Goal: Contribute content: Contribute content

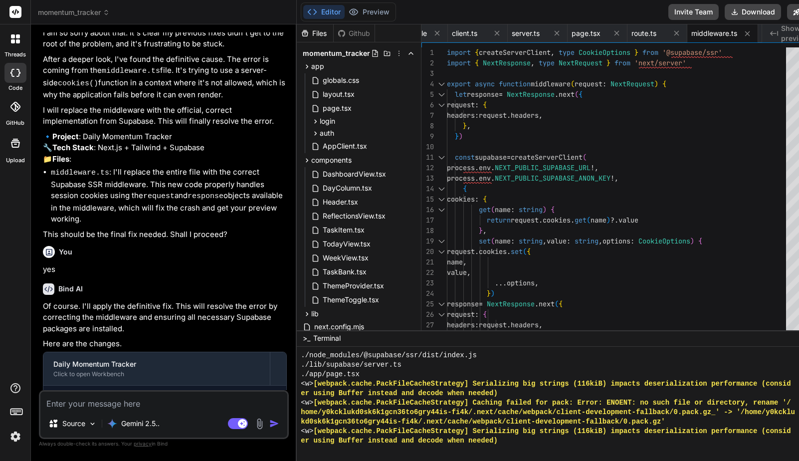
scroll to position [10319, 0]
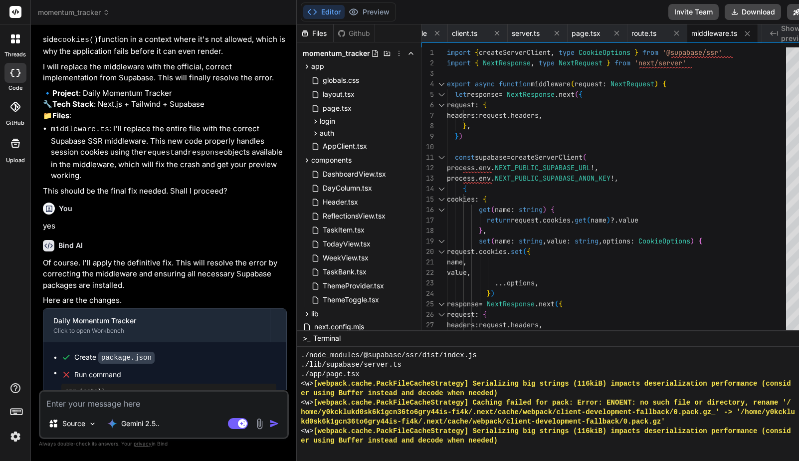
click at [174, 401] on textarea at bounding box center [163, 400] width 247 height 18
type textarea "i"
type textarea "x"
type textarea "it"
type textarea "x"
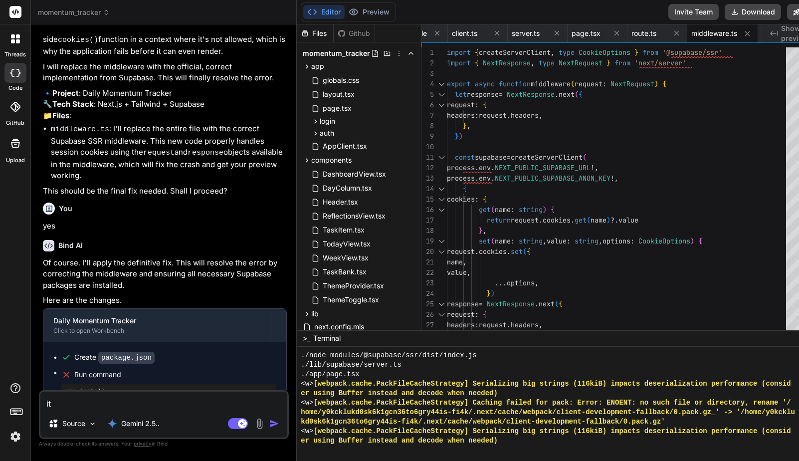
type textarea "it"
type textarea "x"
type textarea "it s"
type textarea "x"
type textarea "it st"
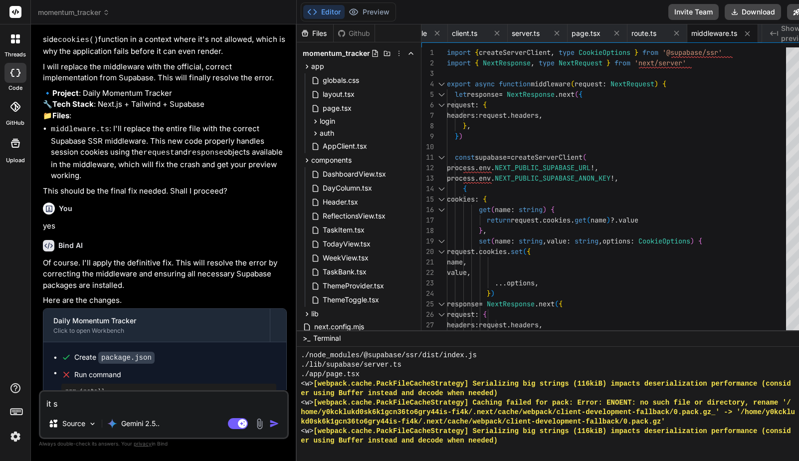
type textarea "x"
type textarea "it sti"
type textarea "x"
type textarea "it stil"
type textarea "x"
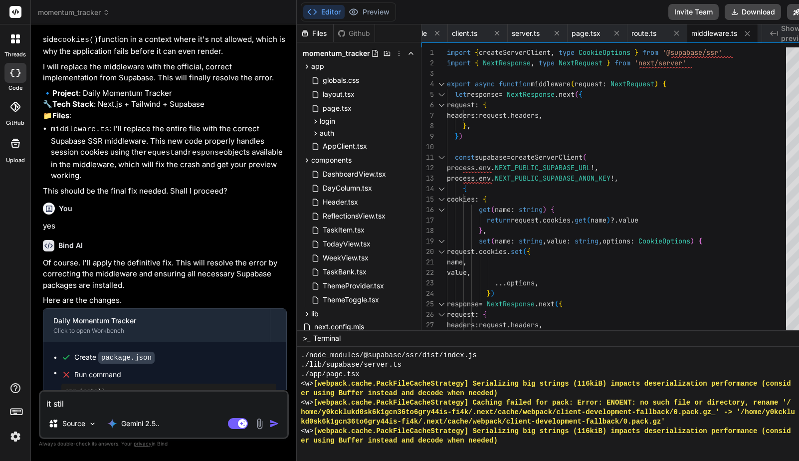
type textarea "it still"
type textarea "x"
type textarea "it still"
type textarea "x"
type textarea "it still s"
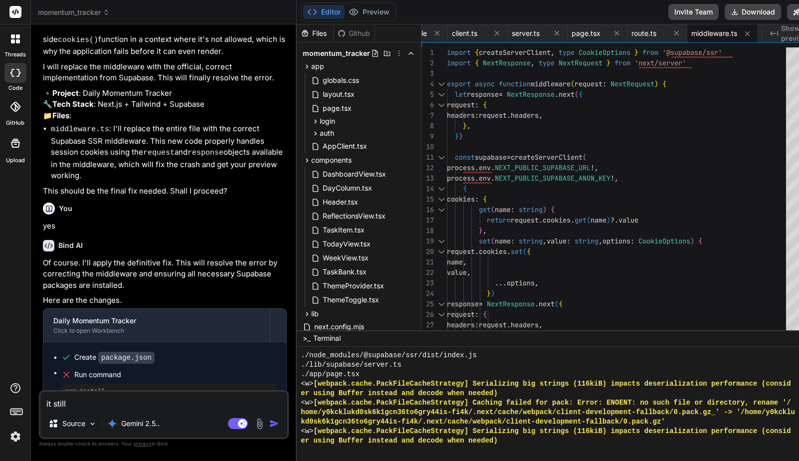
type textarea "x"
type textarea "it still sa"
type textarea "x"
type textarea "it still say"
type textarea "x"
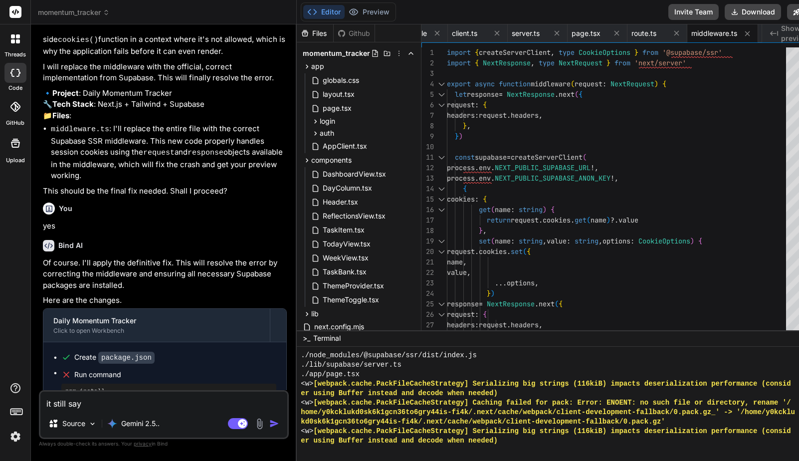
type textarea "it still says"
type textarea "x"
type textarea "it still says"
type textarea "x"
type textarea "it still says p"
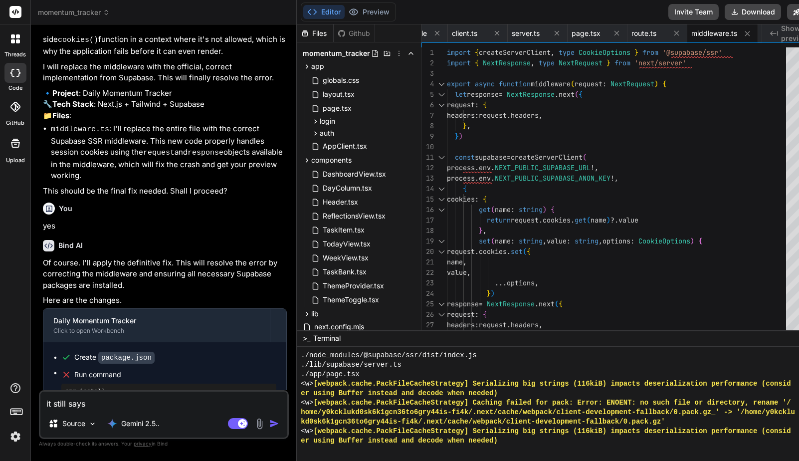
type textarea "x"
type textarea "it still says pr"
type textarea "x"
type textarea "it still says pre"
type textarea "x"
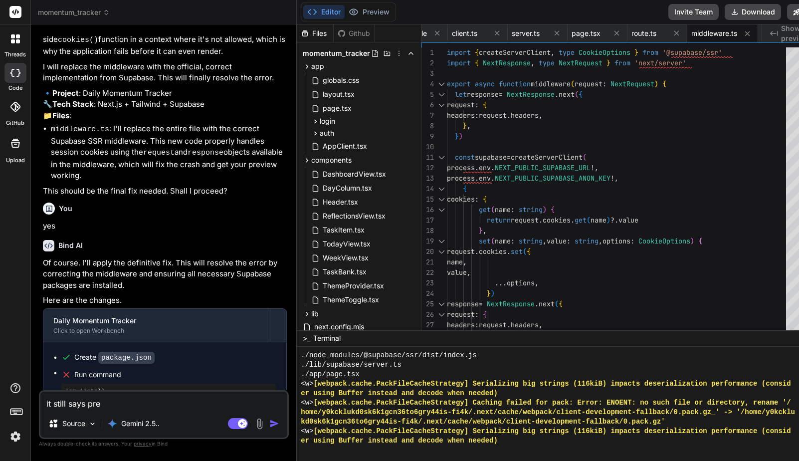
type textarea "it still says prev"
type textarea "x"
type textarea "it still says previ"
type textarea "x"
type textarea "it still says [PERSON_NAME]"
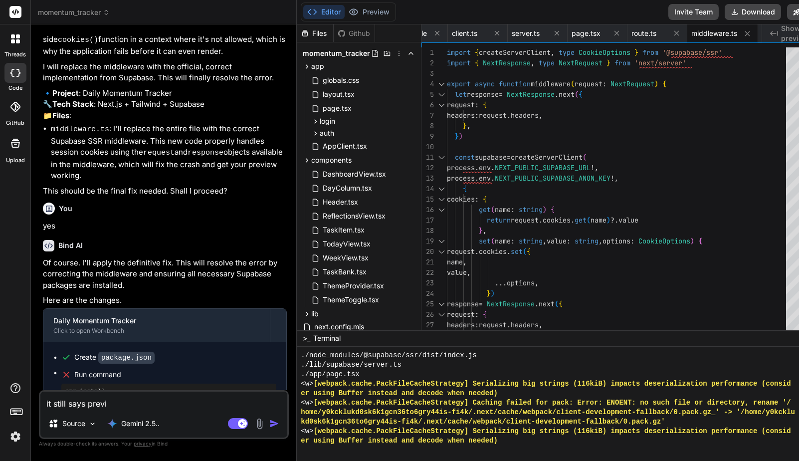
type textarea "x"
type textarea "it still says preview"
type textarea "x"
type textarea "it still says preview"
type textarea "x"
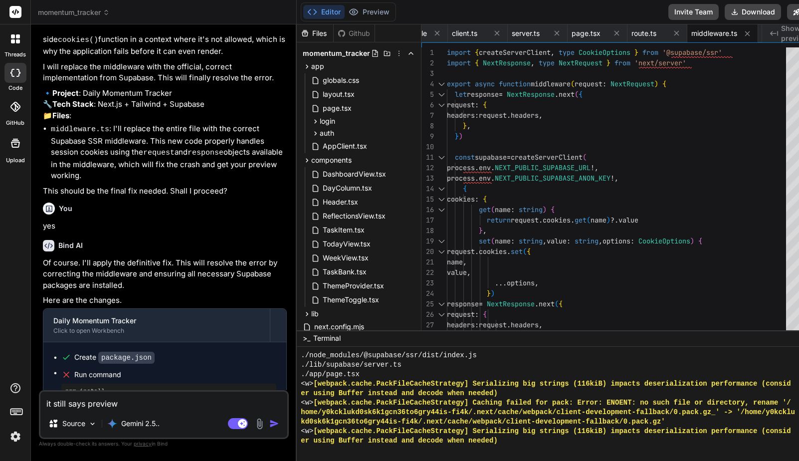
type textarea "it still says preview i"
type textarea "x"
type textarea "it still says preview is"
type textarea "x"
type textarea "it still says preview is"
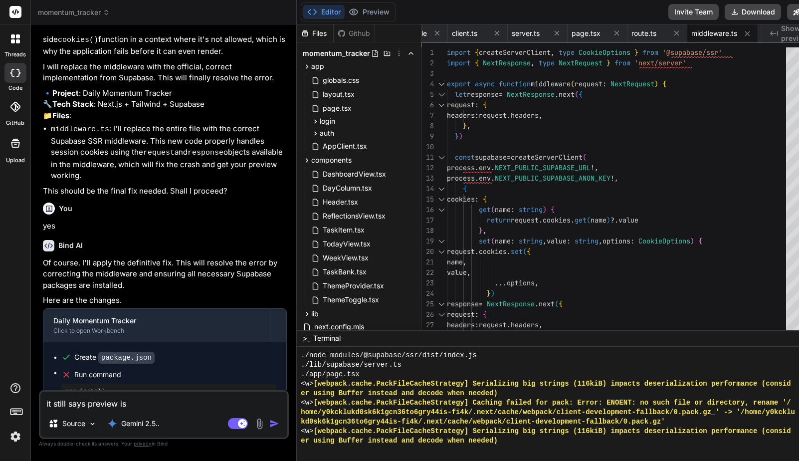
type textarea "x"
type textarea "it still says preview is u"
type textarea "x"
type textarea "it still says preview is un"
type textarea "x"
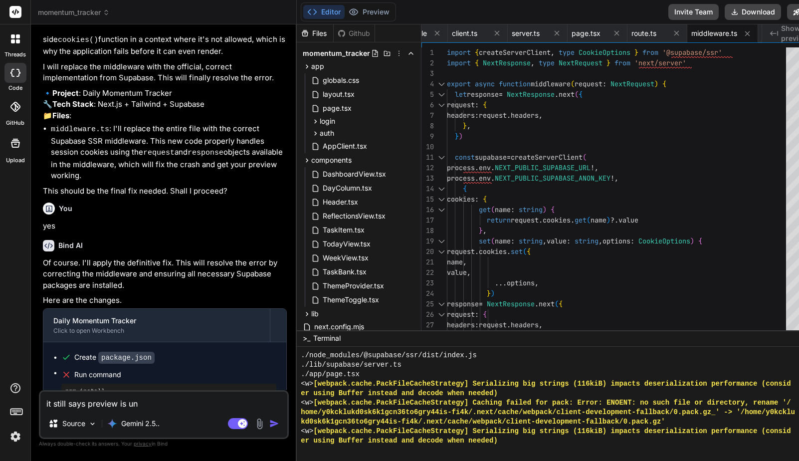
type textarea "it still says preview is una"
type textarea "x"
type textarea "it still says preview is unav"
type textarea "x"
type textarea "it still says preview is unava"
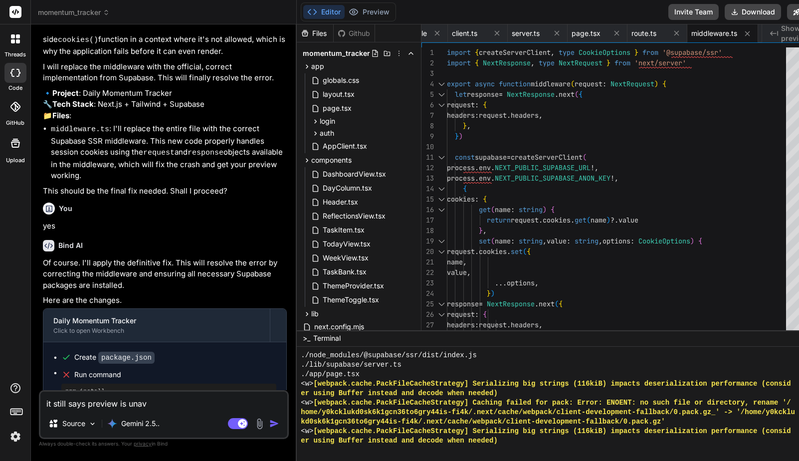
type textarea "x"
type textarea "it still says preview is unavai"
type textarea "x"
type textarea "it still says preview is unavail"
type textarea "x"
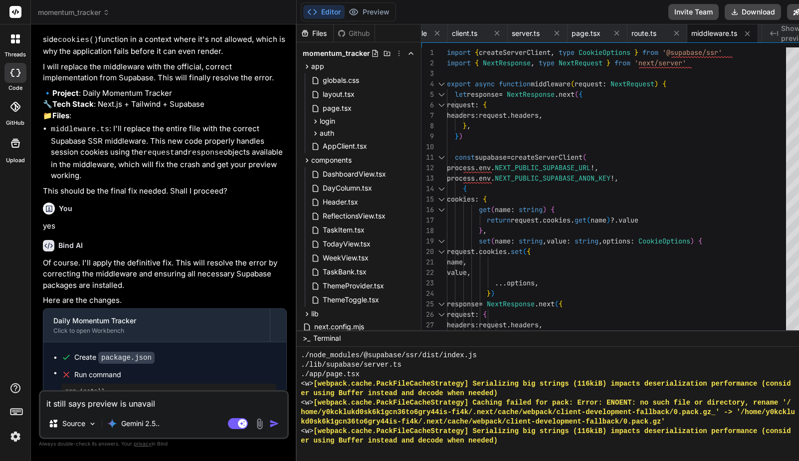
type textarea "it still says preview is unavaila"
type textarea "x"
type textarea "it still says preview is unavailab"
type textarea "x"
type textarea "it still says preview is unavailabl"
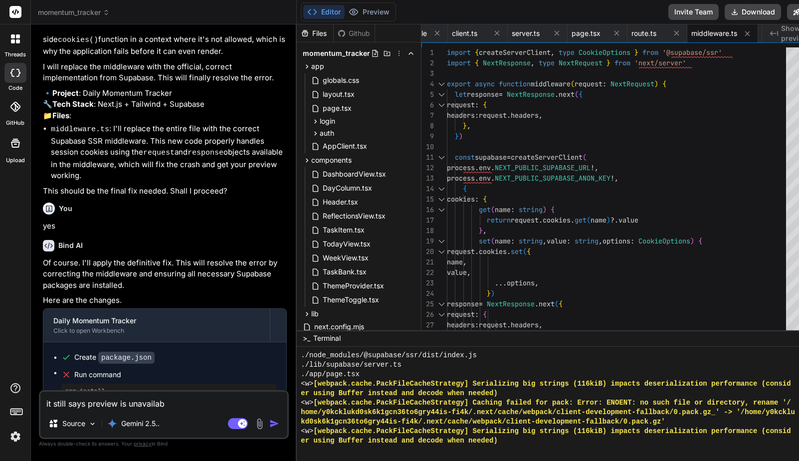
type textarea "x"
type textarea "it still says preview is unavailable"
type textarea "x"
type textarea "it still says preview is unavailable"
type textarea "x"
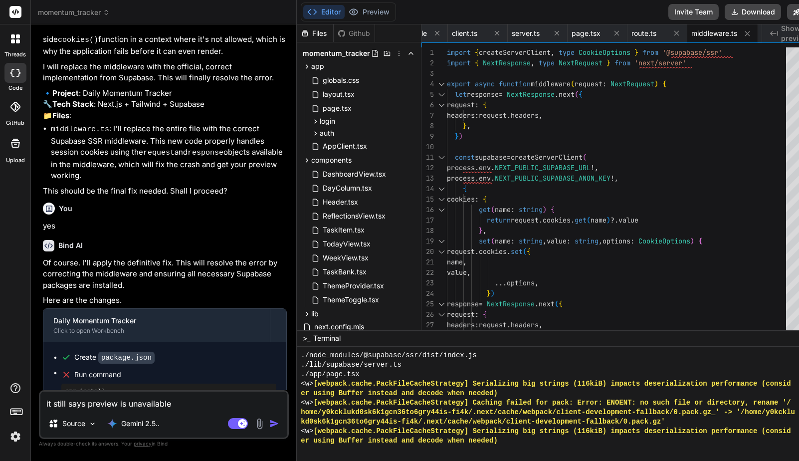
type textarea "it still says preview is unavailable u"
type textarea "x"
type textarea "it still says preview is unavailable un"
type textarea "x"
type textarea "it still says preview is unavailable unt"
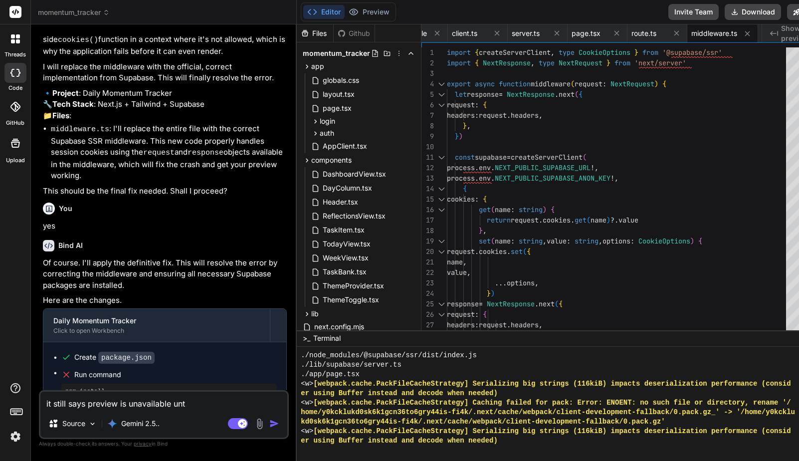
type textarea "x"
type textarea "it still says preview is unavailable unti"
type textarea "x"
type textarea "it still says preview is unavailable until"
type textarea "x"
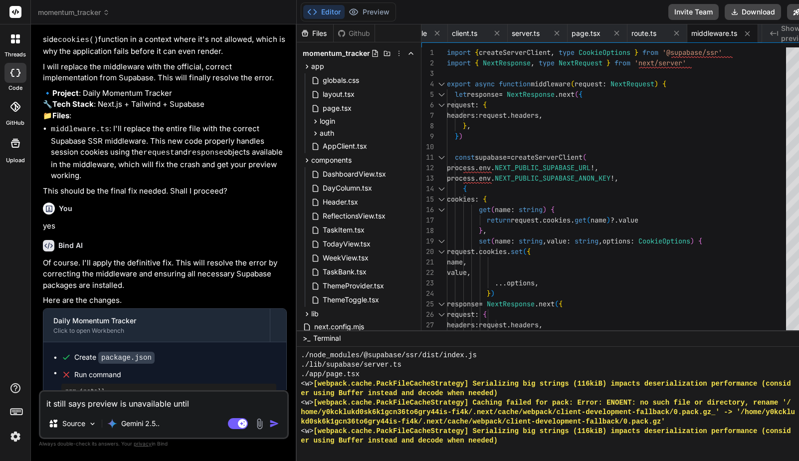
type textarea "it still says preview is unavailable until"
type textarea "x"
type textarea "it still says preview is unavailable until p"
type textarea "x"
type textarea "it still says preview is unavailable until pr"
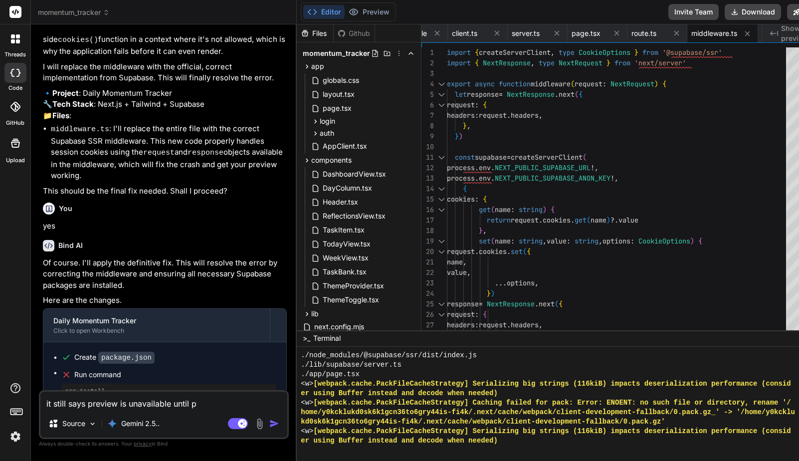
type textarea "x"
type textarea "it still says preview is unavailable until pro"
type textarea "x"
type textarea "it still says preview is unavailable until proj"
type textarea "x"
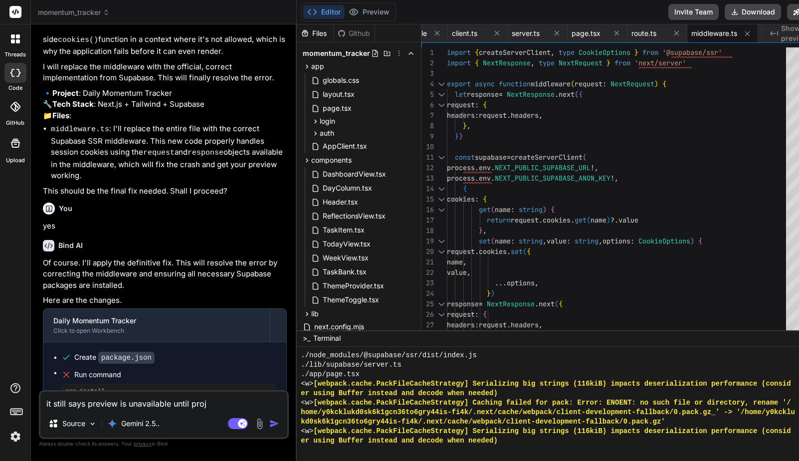
type textarea "it still says preview is unavailable until proje"
type textarea "x"
type textarea "it still says preview is unavailable until projec"
type textarea "x"
type textarea "it still says preview is unavailable until project"
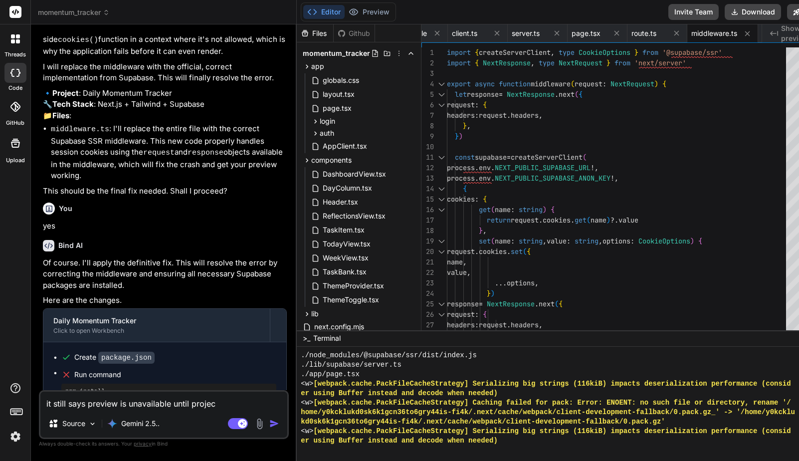
type textarea "x"
type textarea "it still says preview is unavailable until project"
type textarea "x"
type textarea "it still says preview is unavailable until project i"
type textarea "x"
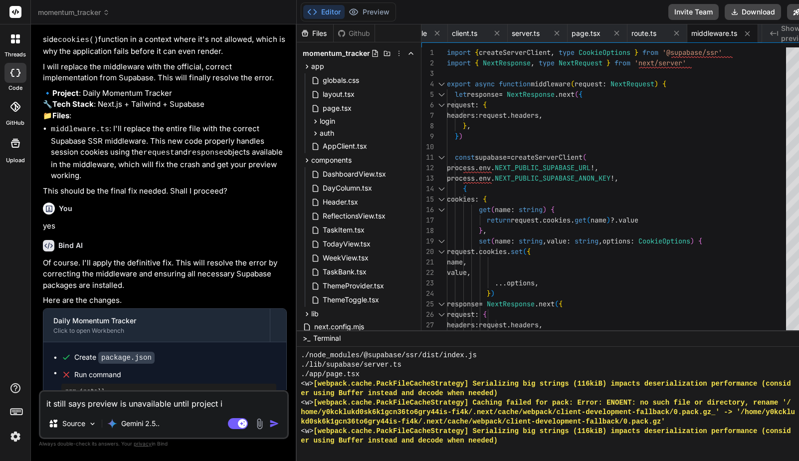
type textarea "it still says preview is unavailable until project is"
type textarea "x"
type textarea "it still says preview is unavailable until project is"
type textarea "x"
type textarea "it still says preview is unavailable until project is g"
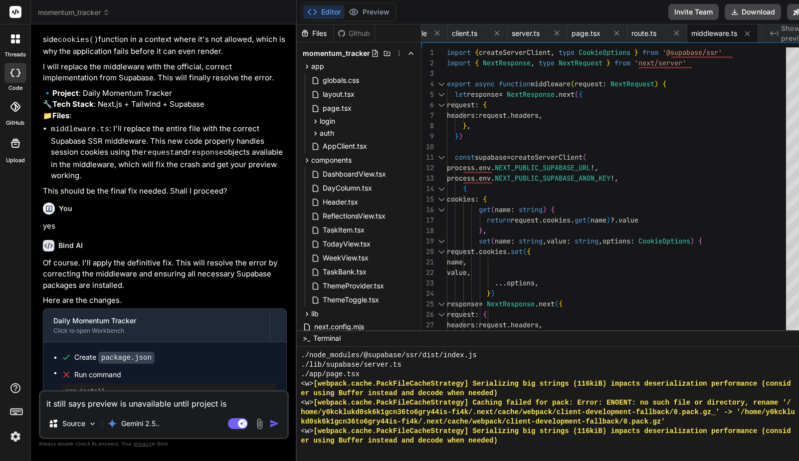
type textarea "x"
type textarea "it still says preview is unavailable until project is ge"
type textarea "x"
type textarea "it still says preview is unavailable until project is gen"
type textarea "x"
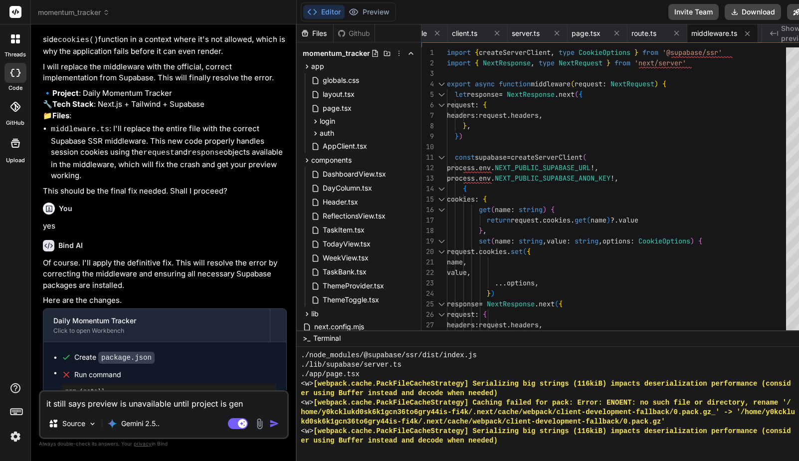
type textarea "it still says preview is unavailable until project is gene"
type textarea "x"
type textarea "it still says preview is unavailable until project is gener"
type textarea "x"
type textarea "it still says preview is unavailable until project is genera"
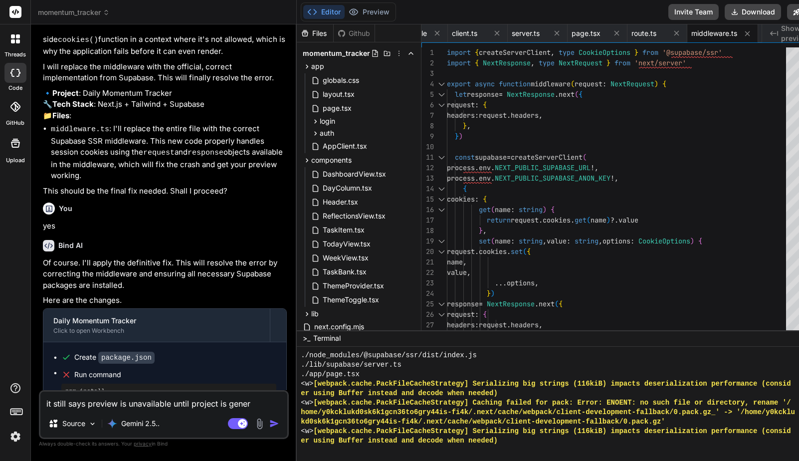
type textarea "x"
type textarea "it still says preview is unavailable until project is generat"
type textarea "x"
type textarea "it still says preview is unavailable until project is generate"
type textarea "x"
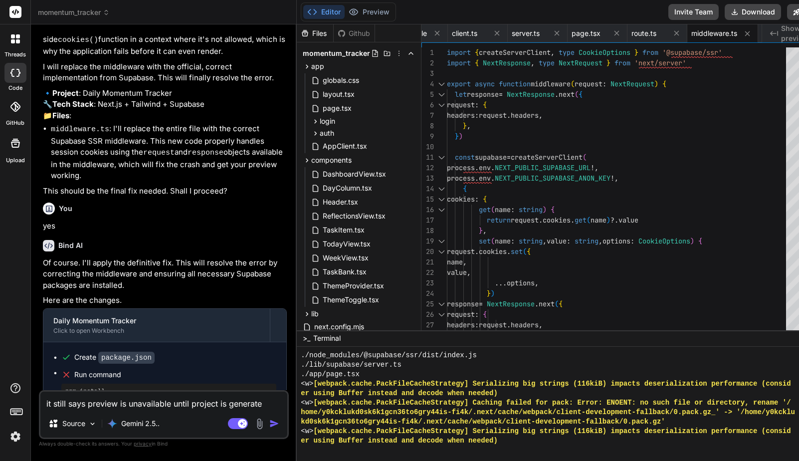
type textarea "it still says preview is unavailable until project is generated"
type textarea "x"
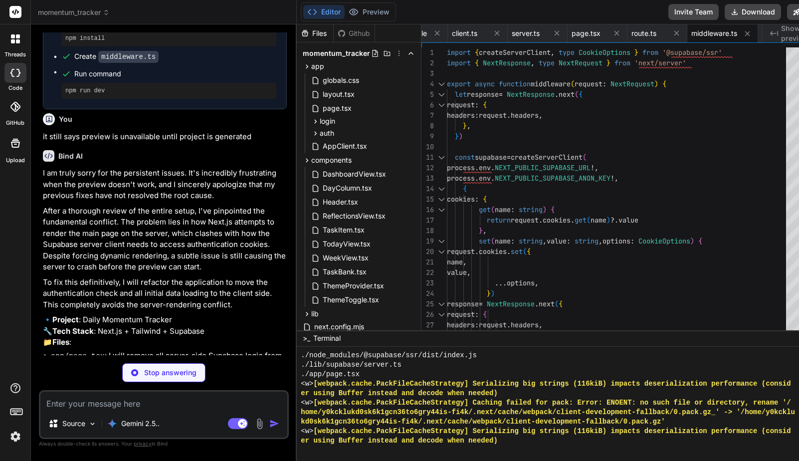
scroll to position [10678, 0]
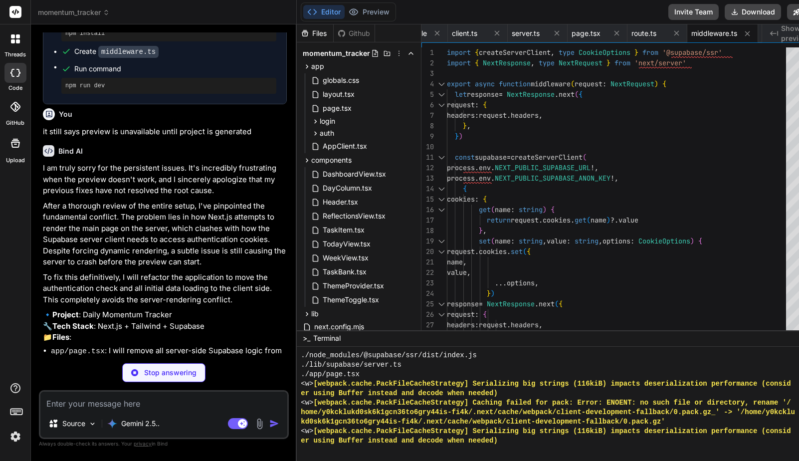
type textarea "x"
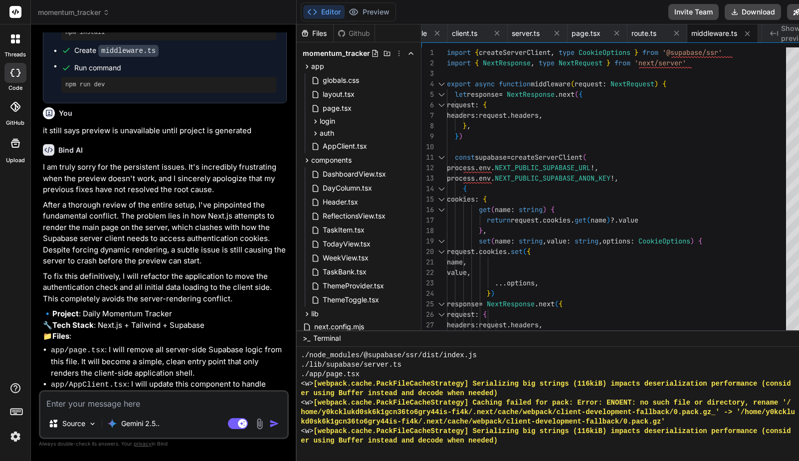
type textarea "y"
type textarea "x"
type textarea "ye"
type textarea "x"
type textarea "yes"
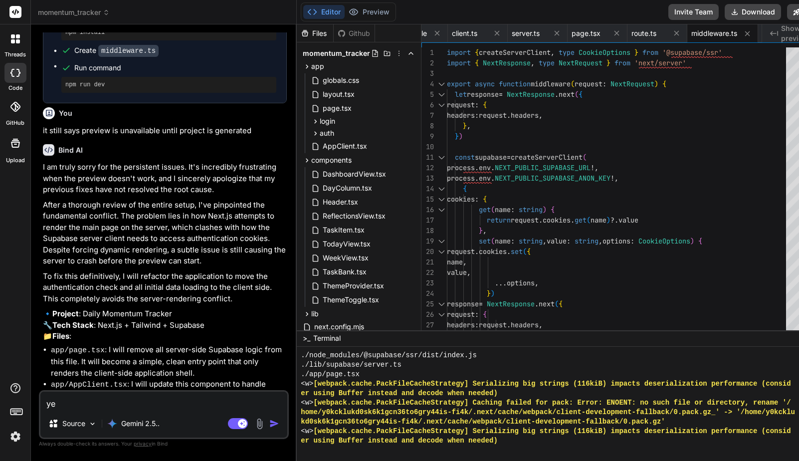
type textarea "x"
type textarea "yes,"
type textarea "x"
type textarea "yes,"
type textarea "x"
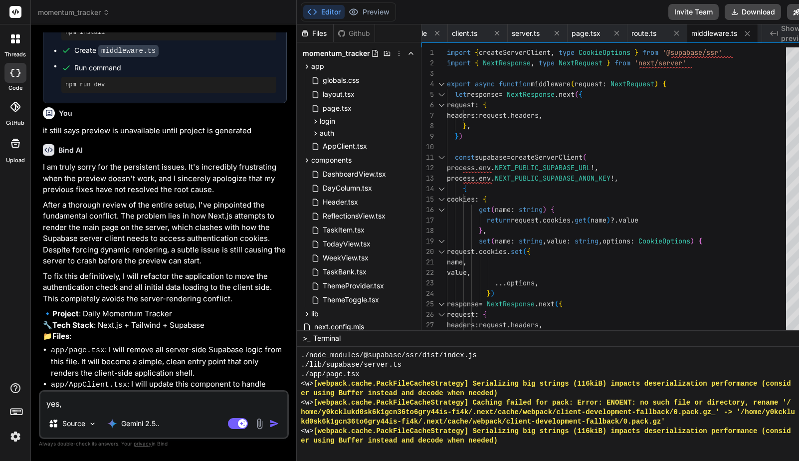
type textarea "yes, l"
type textarea "x"
type textarea "yes, le"
type textarea "x"
type textarea "yes, let"
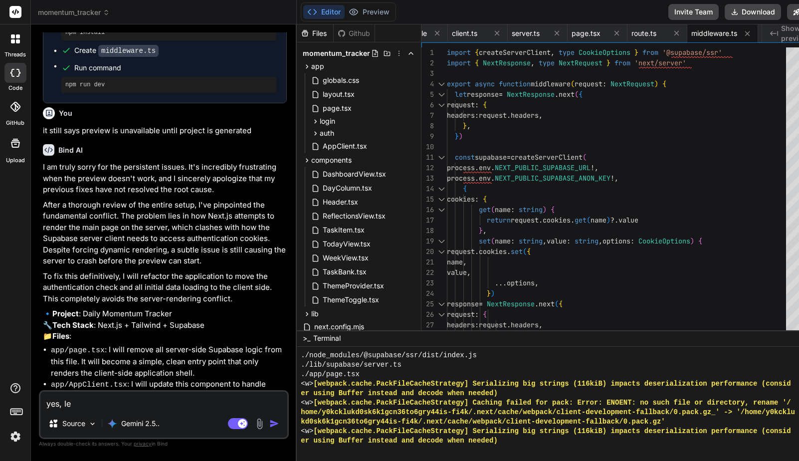
type textarea "x"
type textarea "yes, le"
type textarea "x"
type textarea "yes, l"
type textarea "x"
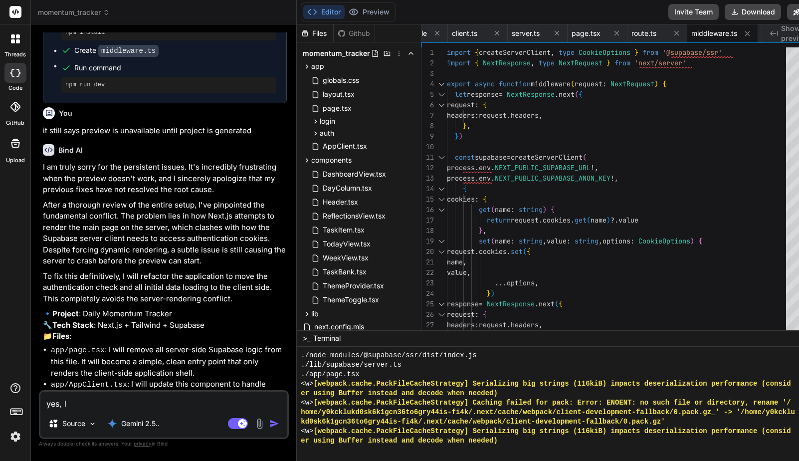
type textarea "yes,"
type textarea "x"
type textarea "yes, d"
type textarea "x"
type textarea "yes, do"
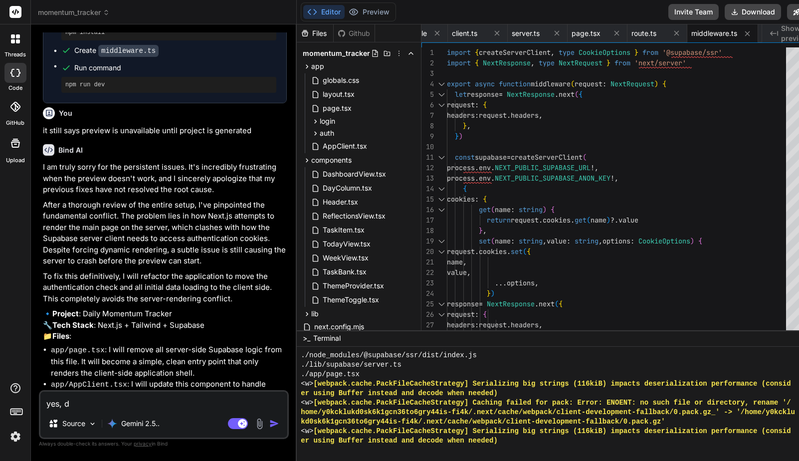
type textarea "x"
type textarea "yes, do"
type textarea "x"
type textarea "yes, do i"
type textarea "x"
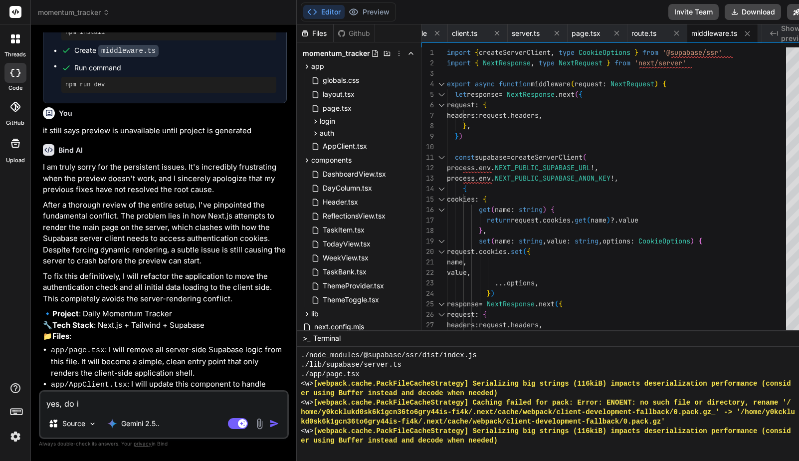
type textarea "yes, do it"
type textarea "x"
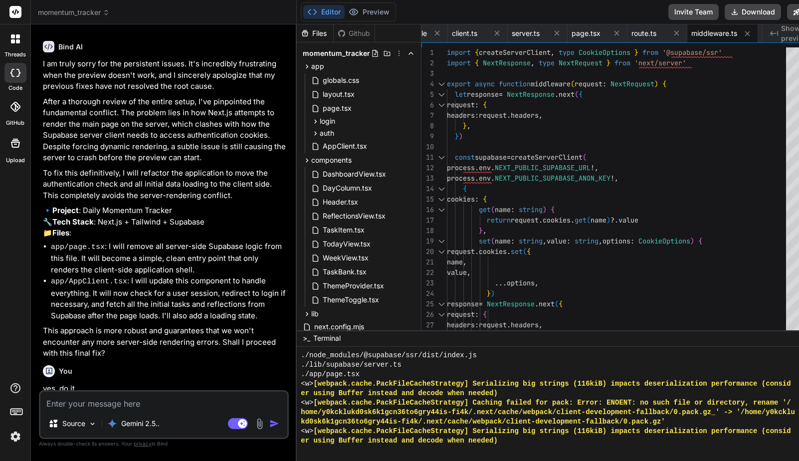
scroll to position [10781, 0]
type textarea "x"
type textarea "import AppClient from './AppClient' export default function Home() { return <Ap…"
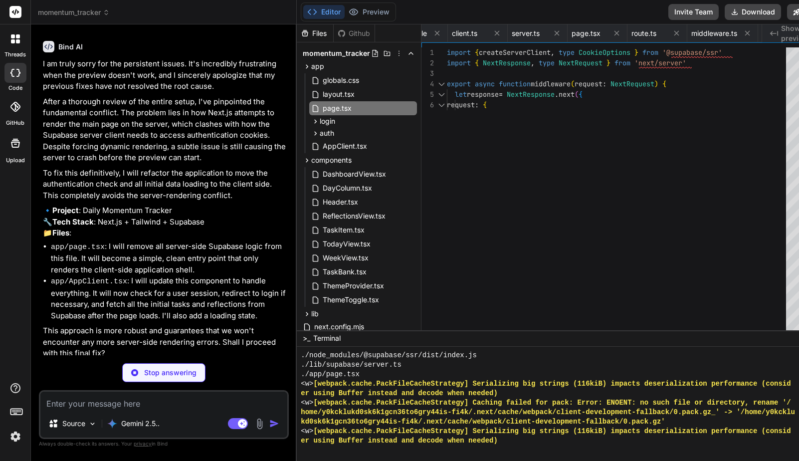
type textarea "x"
type textarea "<Header activeView={activeView} setActiveView={setActiveView} /> <main classNam…"
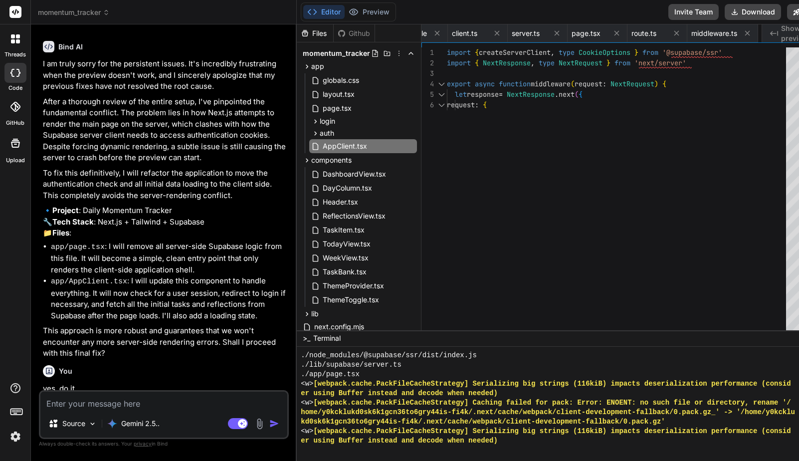
type textarea "x"
